Goal: Task Accomplishment & Management: Use online tool/utility

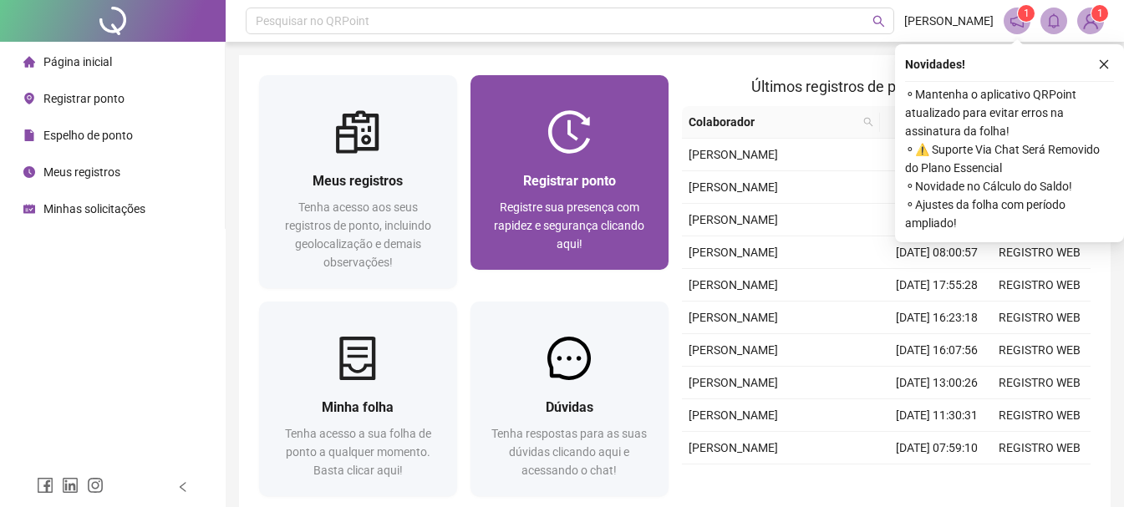
click at [617, 176] on div "Registrar ponto" at bounding box center [569, 180] width 158 height 21
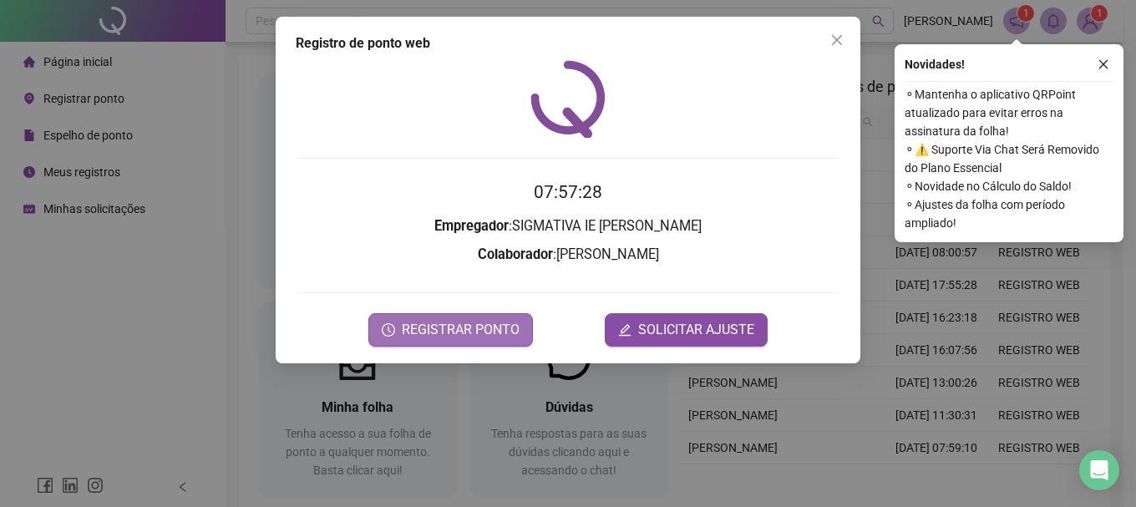
click at [466, 328] on span "REGISTRAR PONTO" at bounding box center [461, 330] width 118 height 20
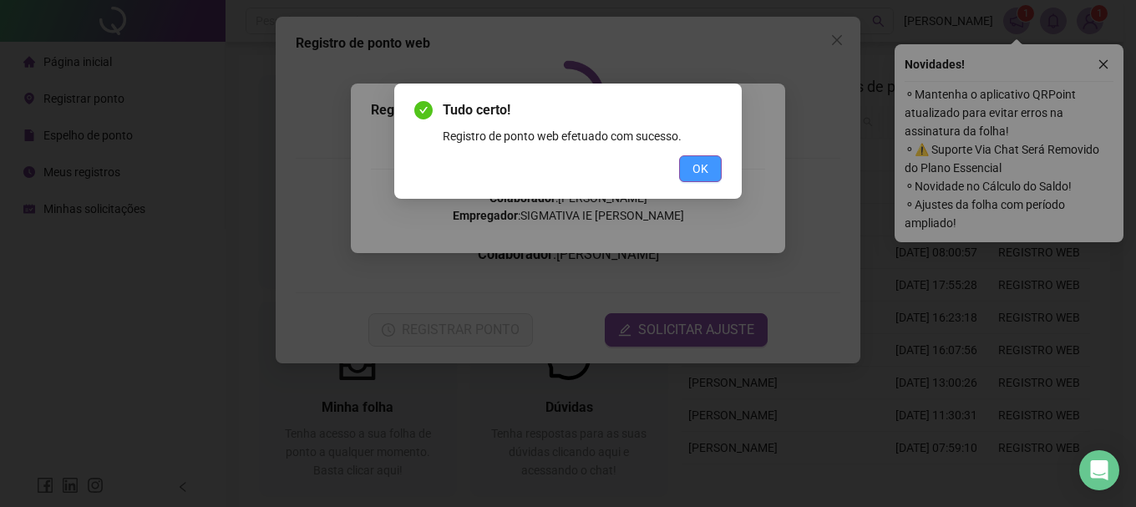
click at [698, 160] on span "OK" at bounding box center [701, 169] width 16 height 18
click at [698, 172] on span "OK" at bounding box center [701, 169] width 16 height 18
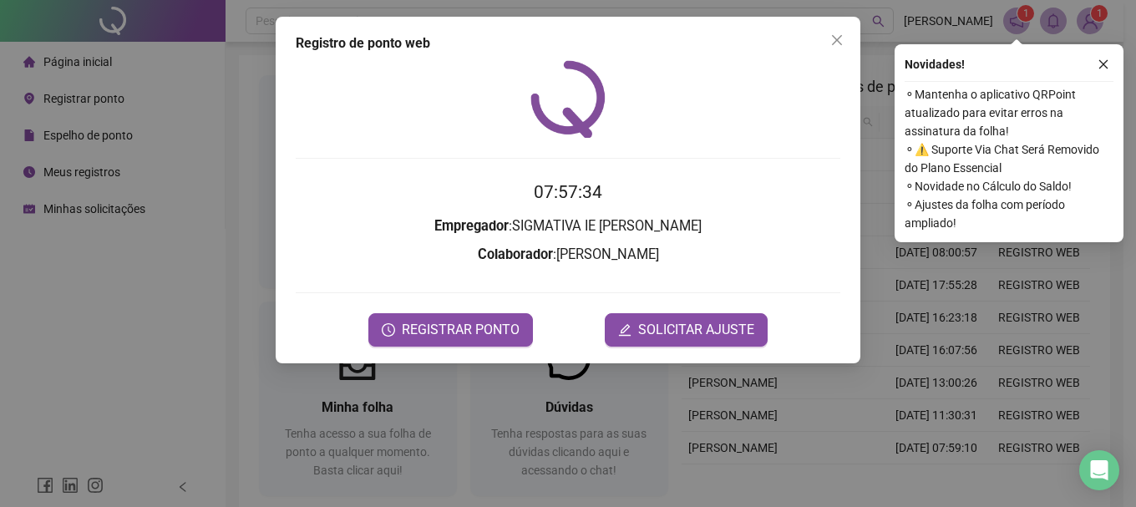
click at [833, 43] on div "Tudo certo! Registro de ponto web efetuado com sucesso. OK" at bounding box center [568, 253] width 1136 height 507
click at [837, 41] on icon "close" at bounding box center [837, 40] width 10 height 10
